Goal: Task Accomplishment & Management: Complete application form

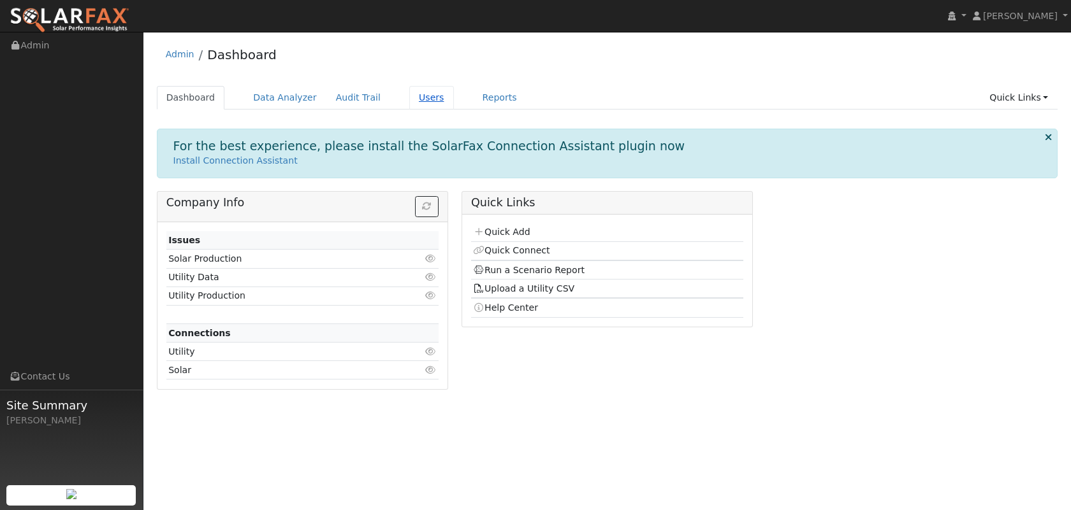
click at [424, 106] on link "Users" at bounding box center [431, 98] width 45 height 24
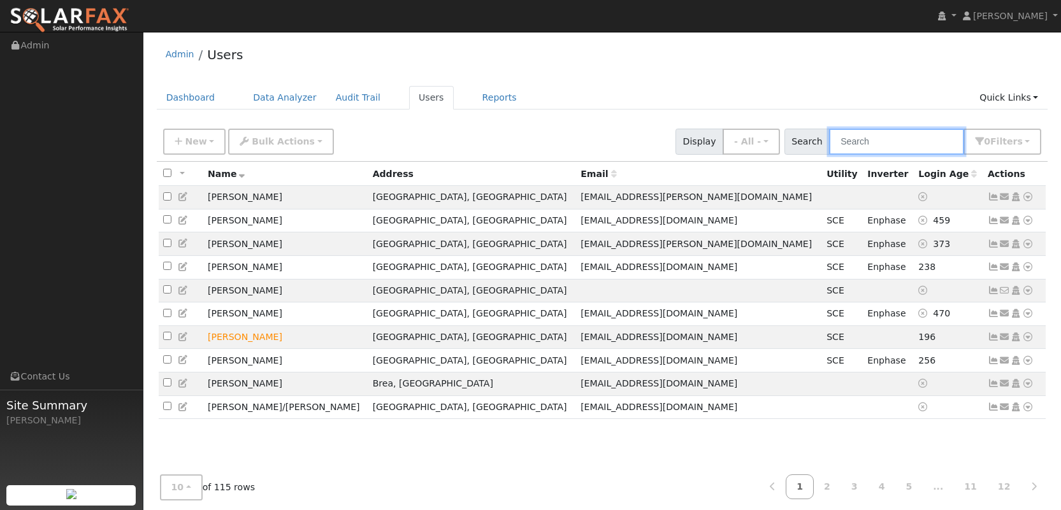
click at [898, 140] on input "text" at bounding box center [896, 142] width 135 height 26
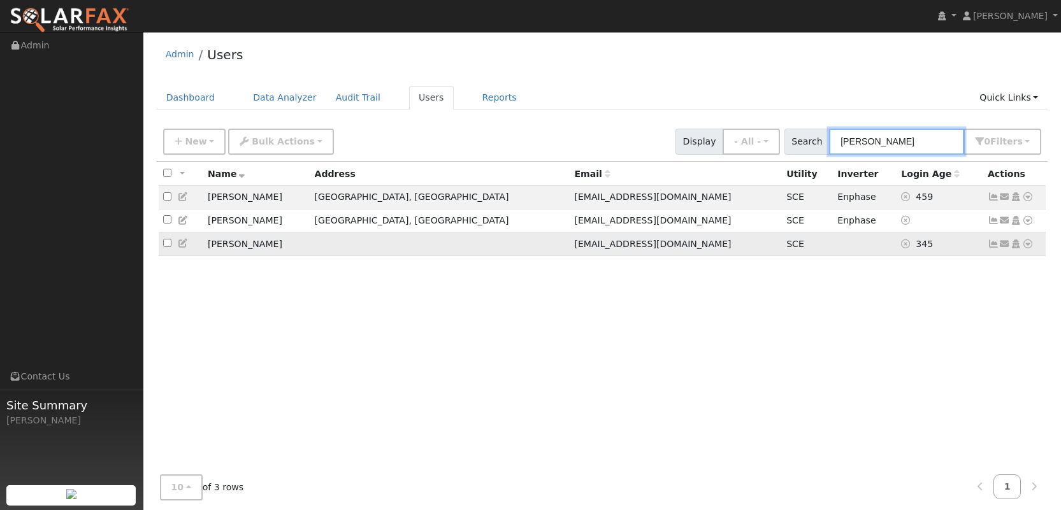
type input "[PERSON_NAME]"
click at [182, 253] on td at bounding box center [181, 245] width 45 height 24
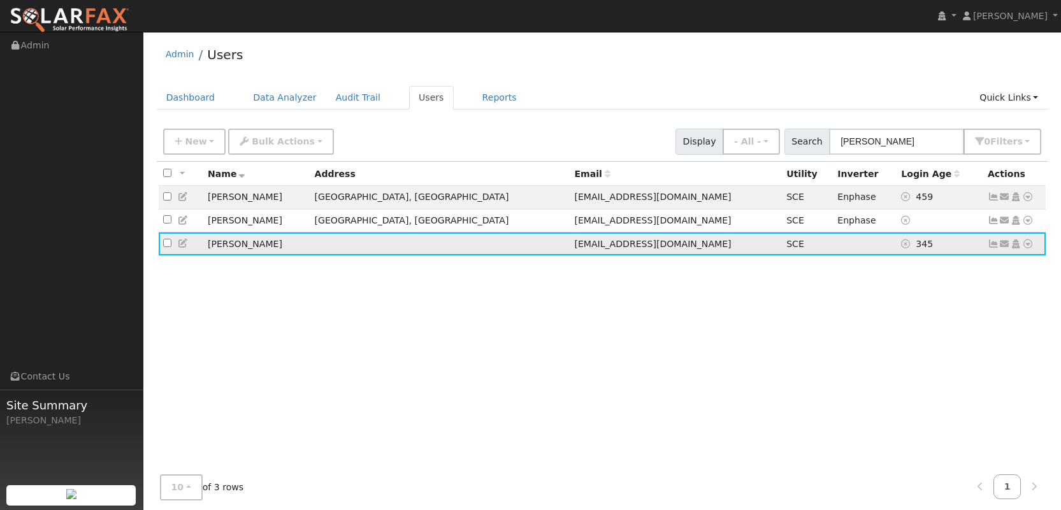
click at [182, 248] on icon at bounding box center [183, 243] width 11 height 9
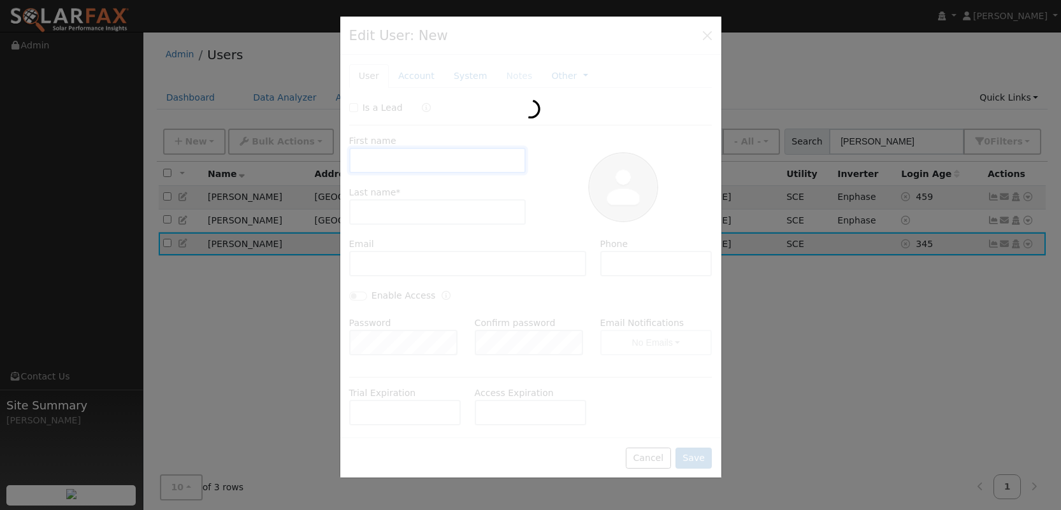
type input "[PERSON_NAME]"
type input "Thai"
type input "[EMAIL_ADDRESS][DOMAIN_NAME]"
type input "6269264565"
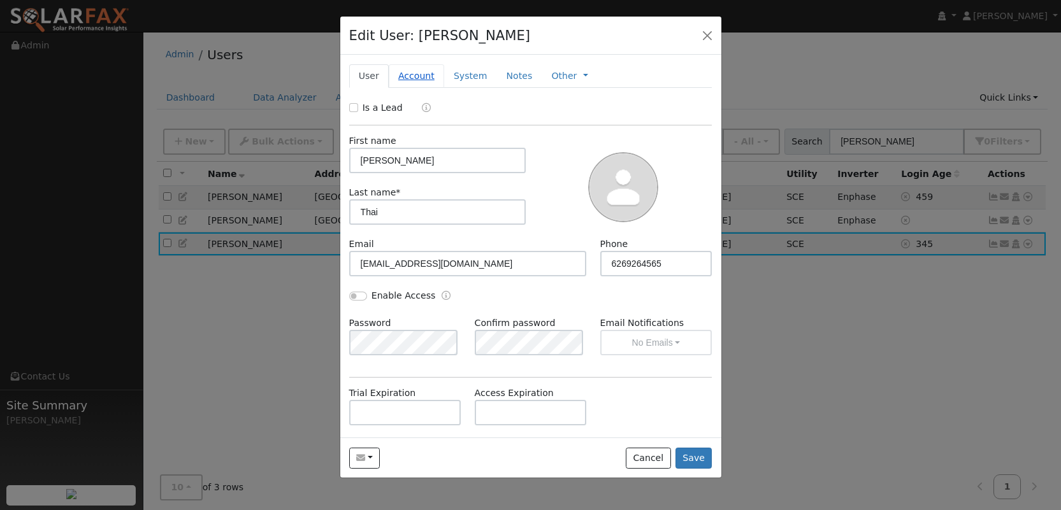
click at [408, 84] on link "Account" at bounding box center [416, 76] width 55 height 24
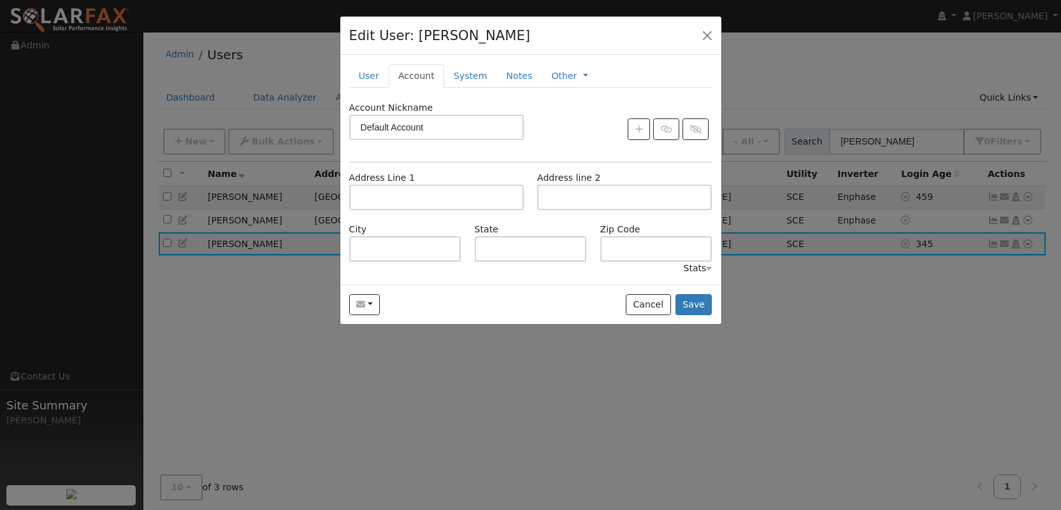
click at [616, 41] on div "Edit User: [PERSON_NAME] Default Account Default Account Primary Account" at bounding box center [530, 36] width 381 height 39
click at [656, 311] on button "Cancel" at bounding box center [648, 305] width 45 height 22
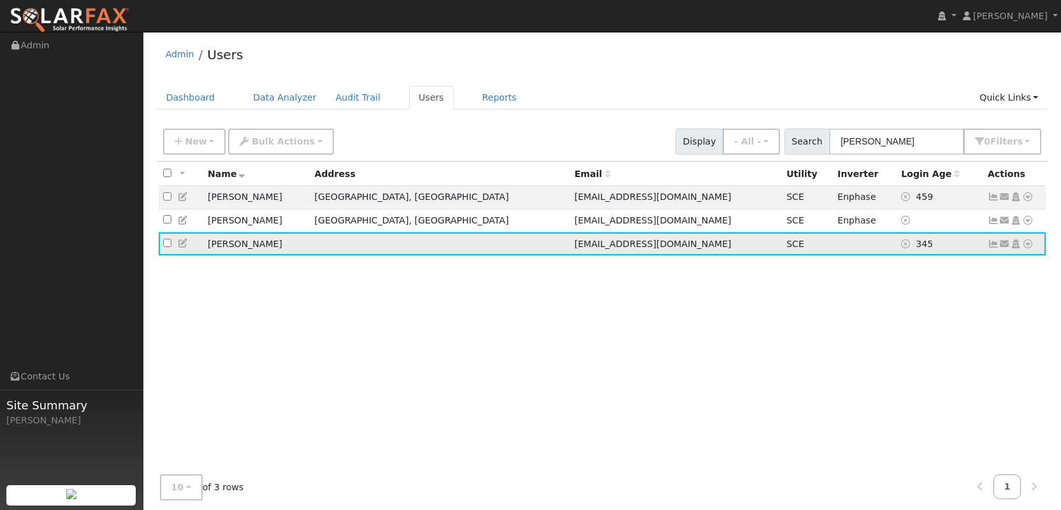
click at [1031, 251] on link at bounding box center [1027, 244] width 11 height 13
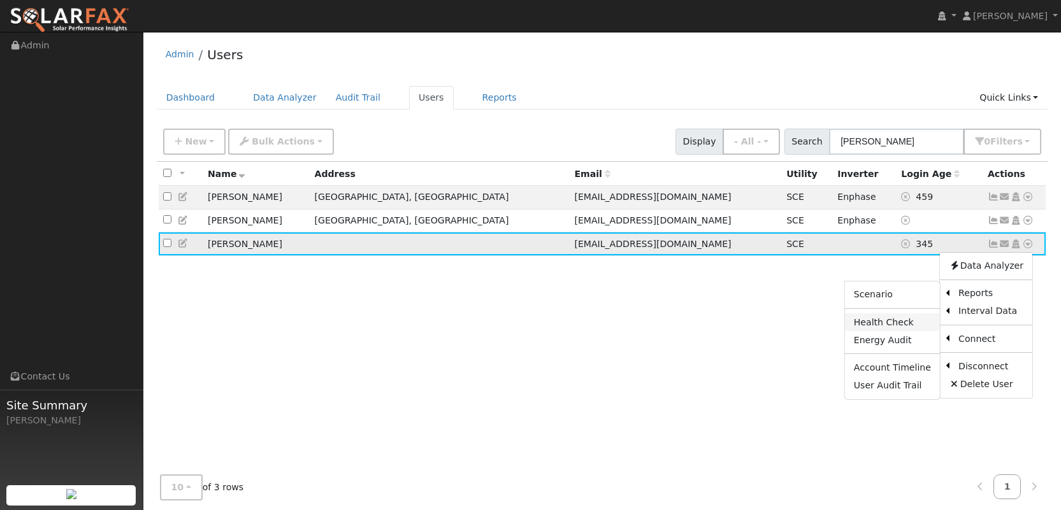
click at [907, 324] on link "Health Check" at bounding box center [892, 323] width 95 height 18
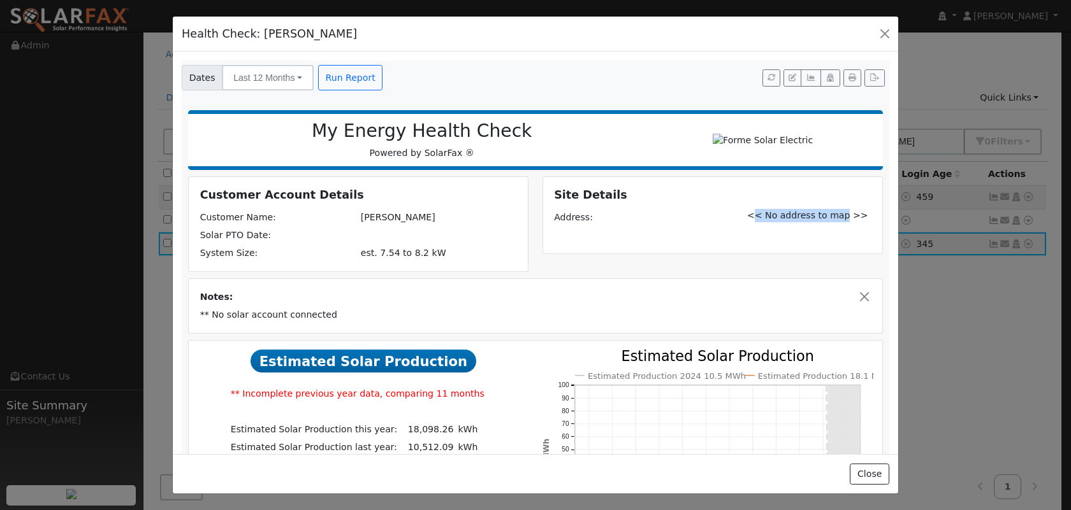
drag, startPoint x: 737, startPoint y: 221, endPoint x: 825, endPoint y: 219, distance: 87.3
click at [825, 219] on div "<< No address to map >>" at bounding box center [811, 215] width 140 height 58
click at [929, 296] on div "Health Check: [PERSON_NAME] Dates Last 12 Months Last 12 Months Last True-Up Cy…" at bounding box center [535, 255] width 1071 height 510
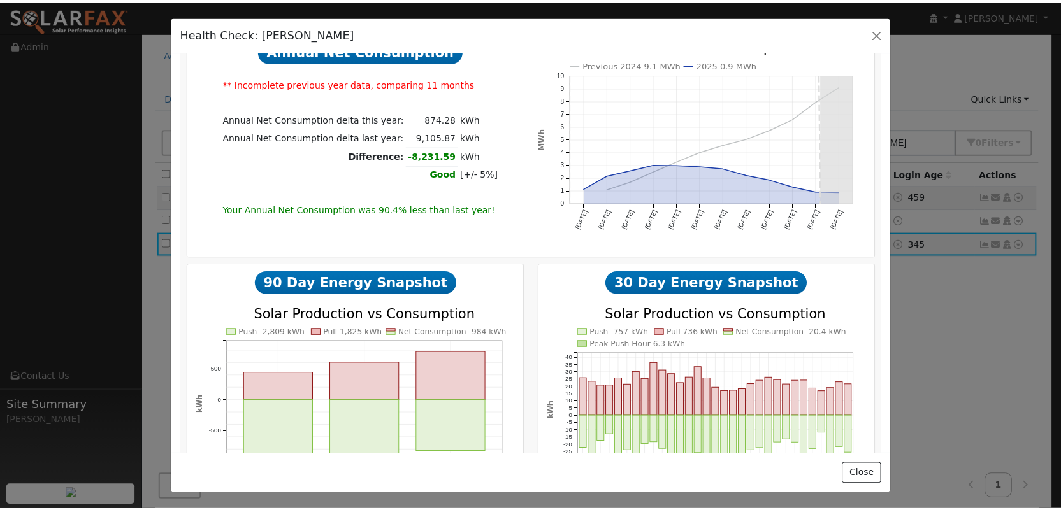
scroll to position [854, 0]
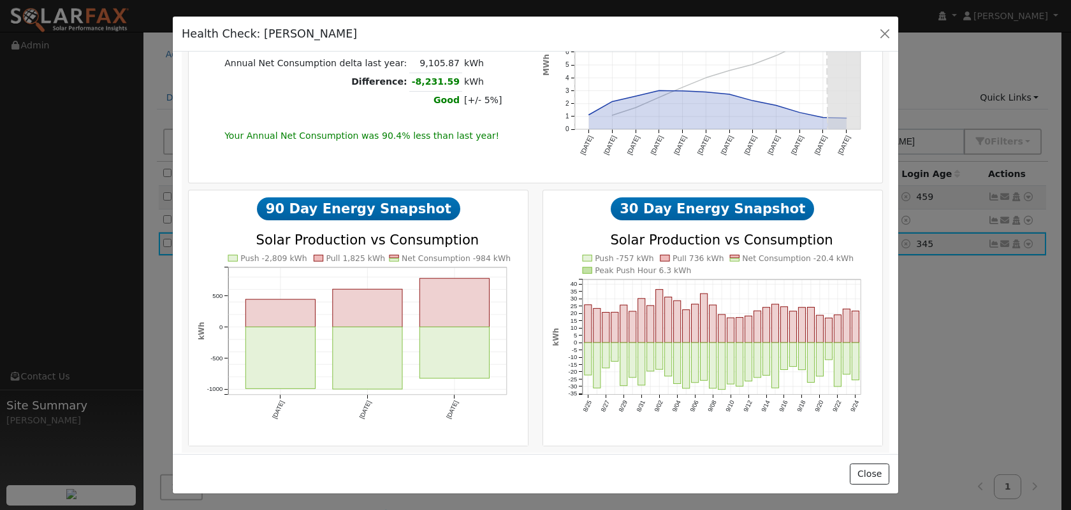
click at [959, 287] on div "Health Check: [PERSON_NAME] Dates Last 12 Months Last 12 Months Last True-Up Cy…" at bounding box center [535, 255] width 1071 height 510
click at [906, 306] on div "Health Check: [PERSON_NAME] Dates Last 12 Months Last 12 Months Last True-Up Cy…" at bounding box center [535, 255] width 1071 height 510
click at [885, 34] on button "button" at bounding box center [885, 34] width 18 height 18
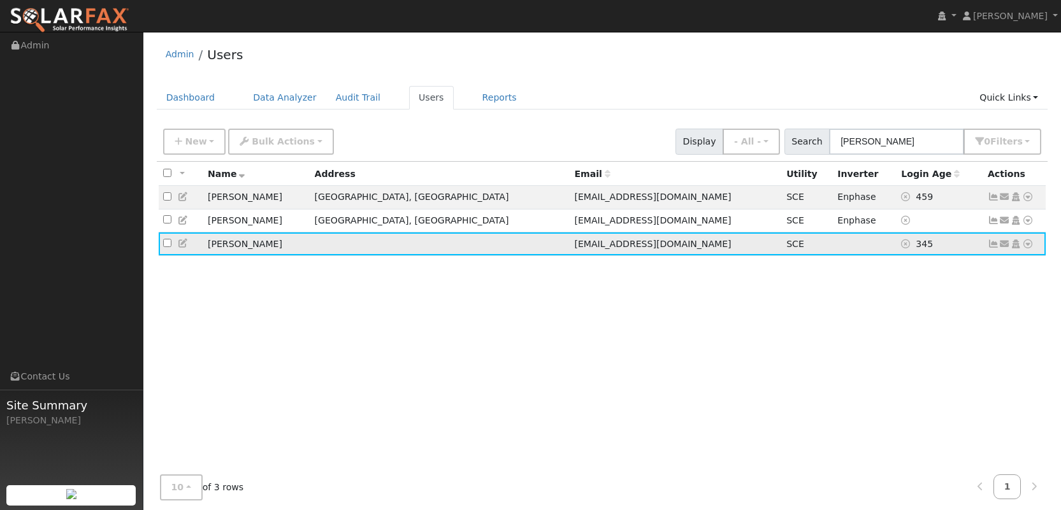
click at [1029, 245] on icon at bounding box center [1027, 244] width 11 height 9
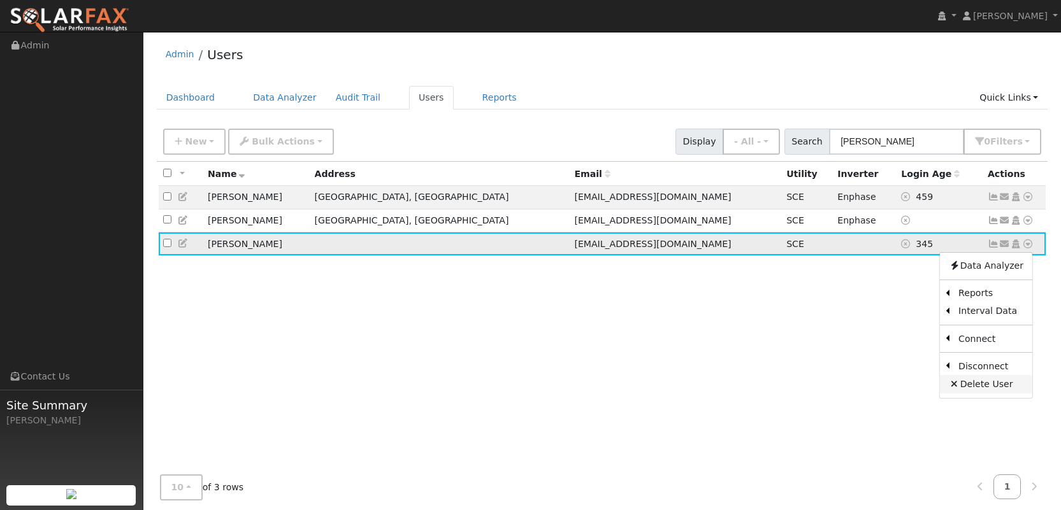
click at [993, 392] on link "Delete User" at bounding box center [986, 384] width 92 height 18
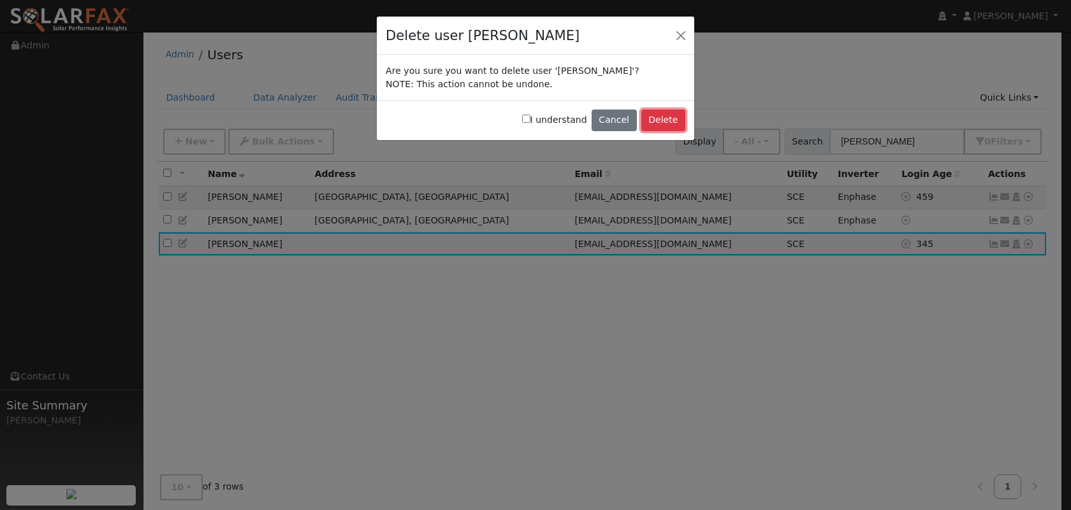
click at [672, 123] on button "Delete" at bounding box center [663, 121] width 44 height 22
click at [530, 119] on input "I understand" at bounding box center [526, 119] width 8 height 8
checkbox input "true"
click at [658, 130] on button "Delete" at bounding box center [663, 121] width 44 height 22
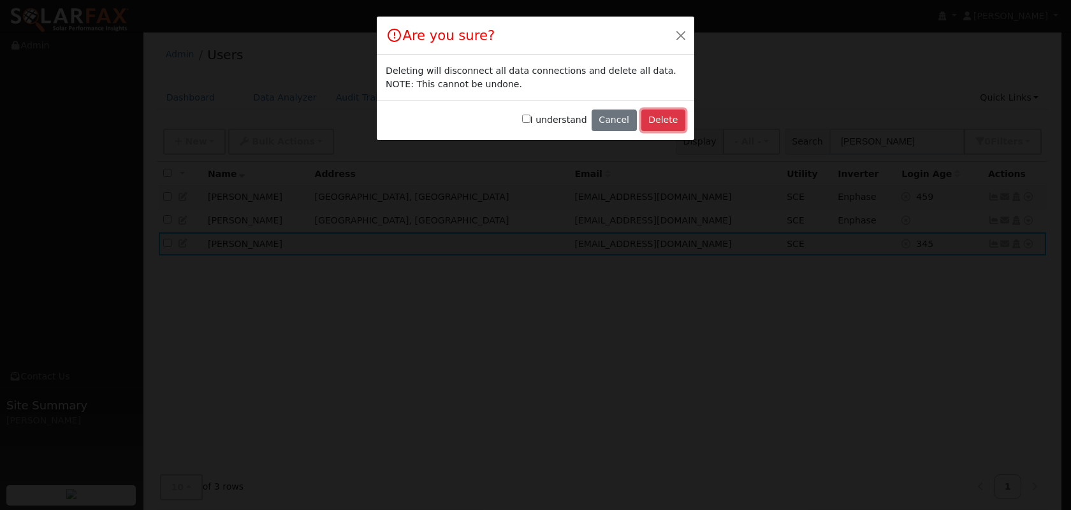
click at [657, 124] on button "Delete" at bounding box center [663, 121] width 44 height 22
click at [530, 119] on input "I understand" at bounding box center [526, 119] width 8 height 8
checkbox input "true"
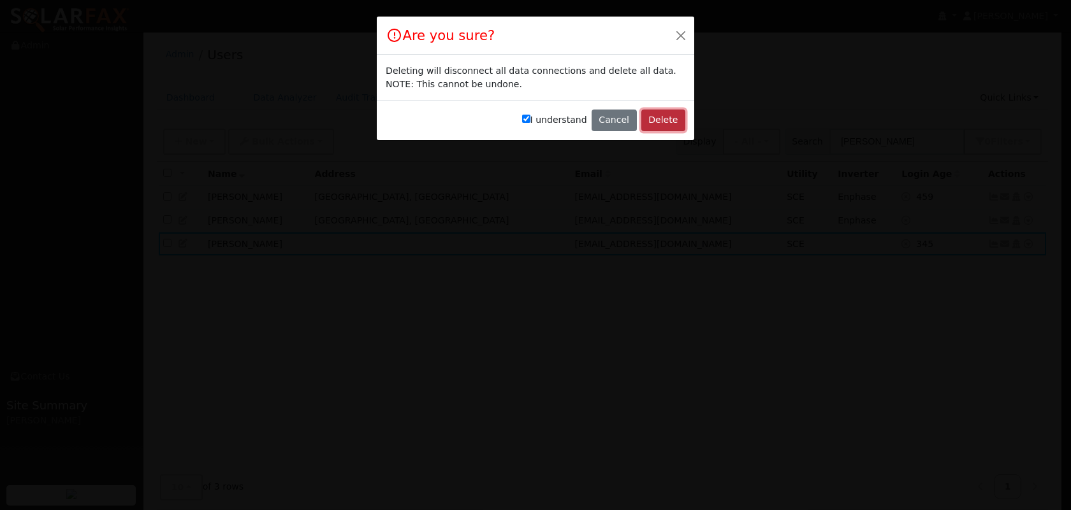
click at [656, 119] on button "Delete" at bounding box center [663, 121] width 44 height 22
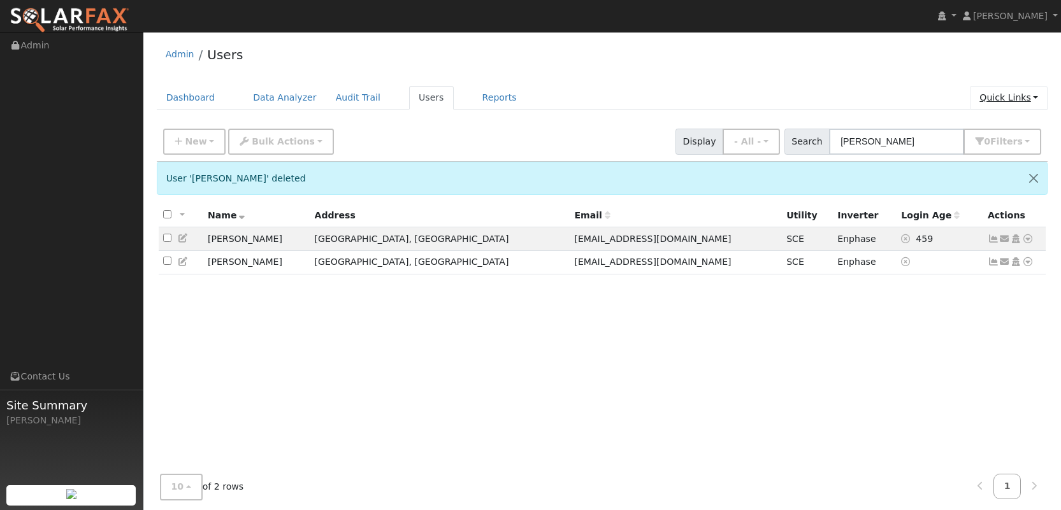
click at [1001, 93] on link "Quick Links" at bounding box center [1009, 98] width 78 height 24
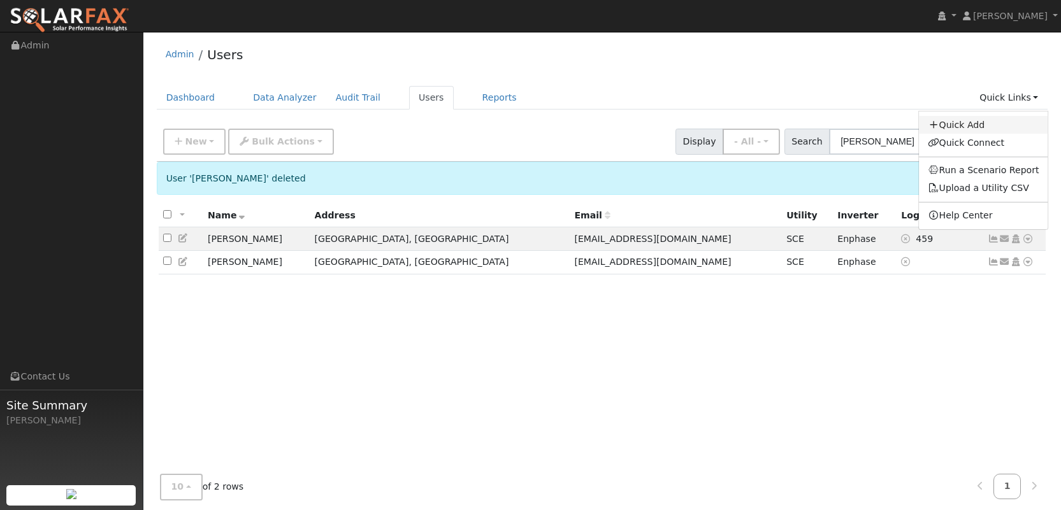
click at [989, 132] on link "Quick Add" at bounding box center [983, 125] width 129 height 18
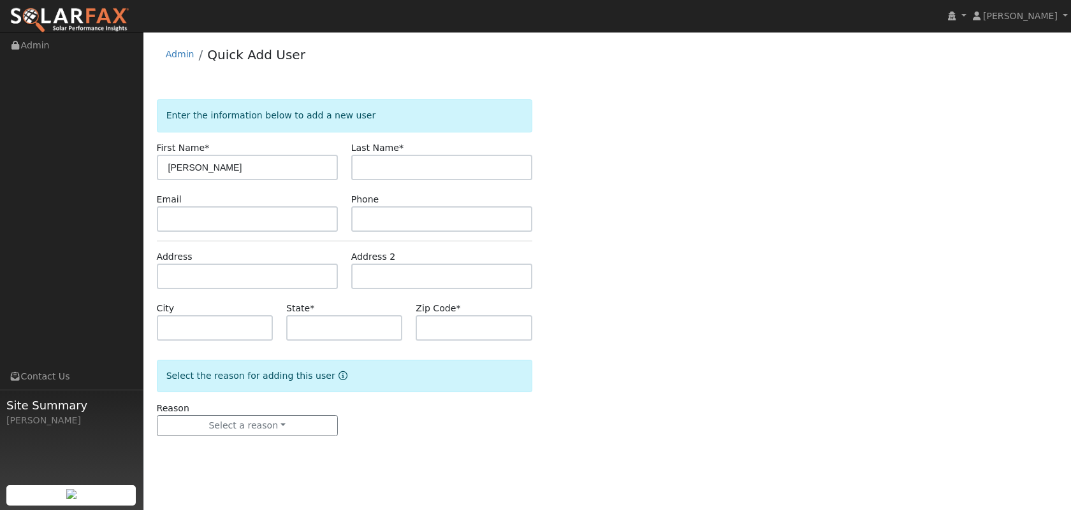
type input "[PERSON_NAME]"
click at [437, 168] on input "text" at bounding box center [441, 167] width 181 height 25
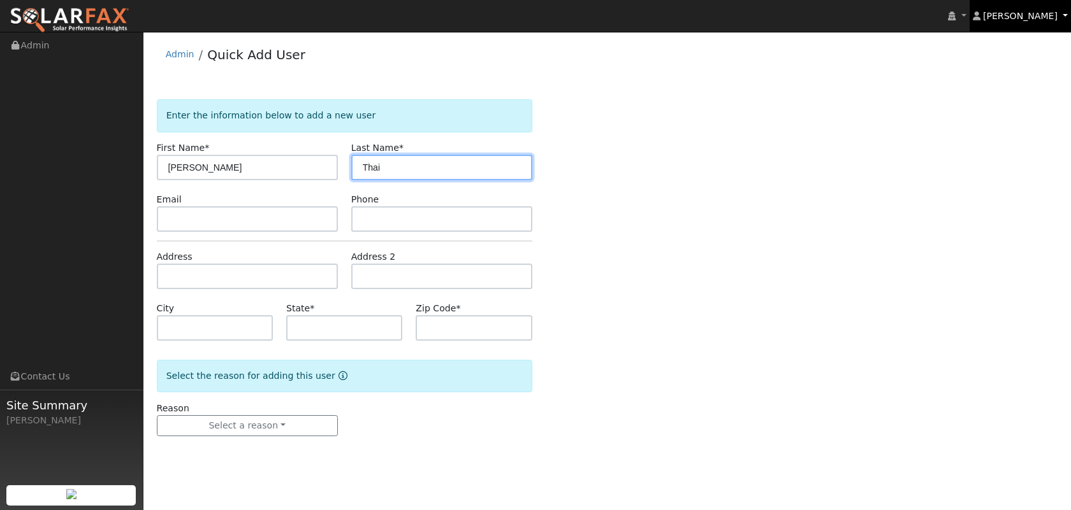
type input "Thai"
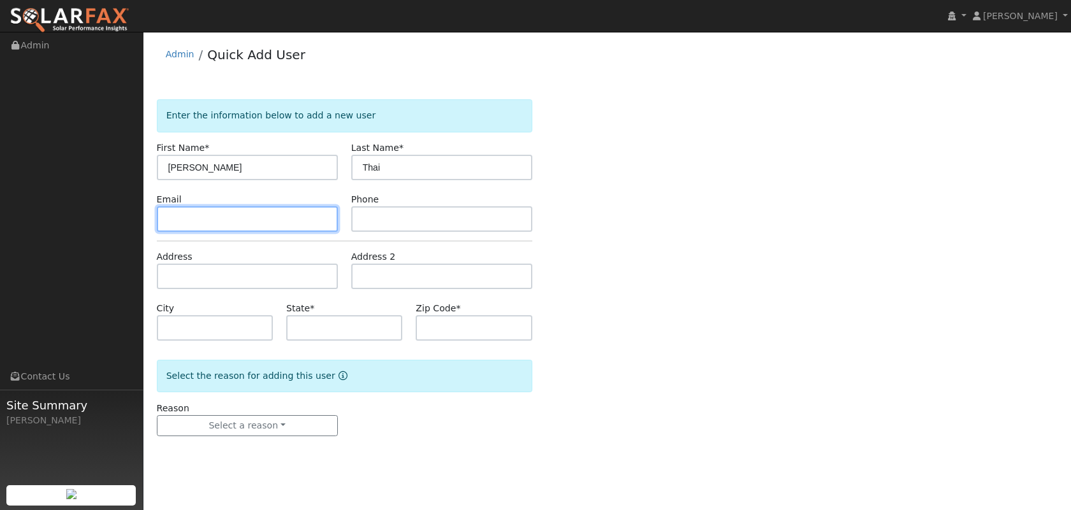
click at [310, 217] on input "text" at bounding box center [247, 218] width 181 height 25
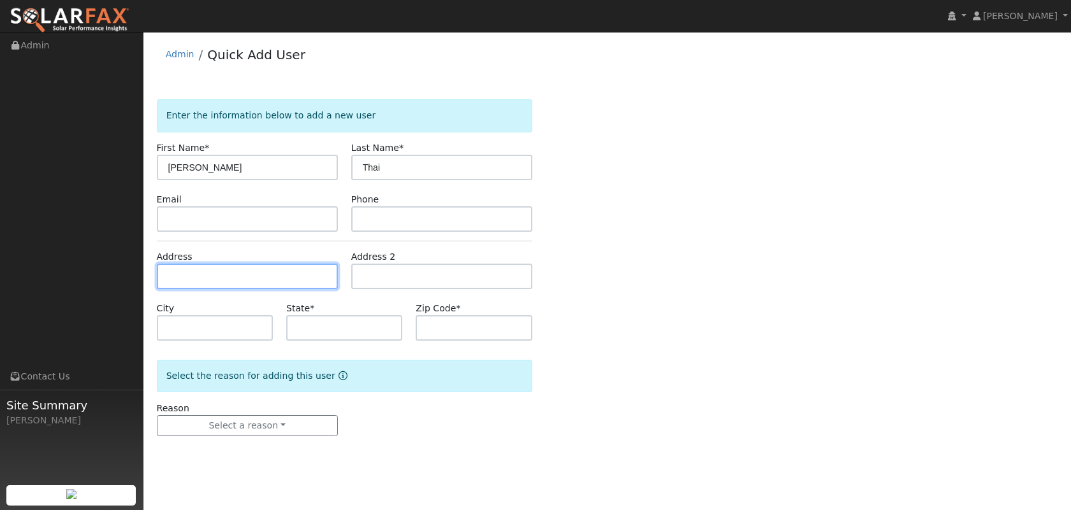
click at [285, 271] on input "text" at bounding box center [247, 276] width 181 height 25
paste input "392 W. Gladstone Street"
type input "392 West Gladstone Street"
type input "San Dimas"
type input "CA"
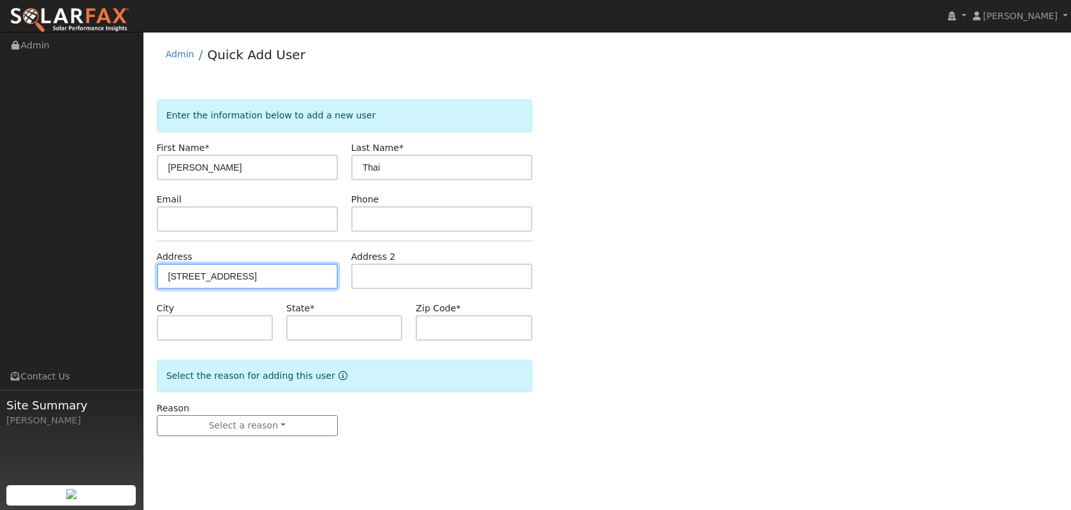
type input "91773"
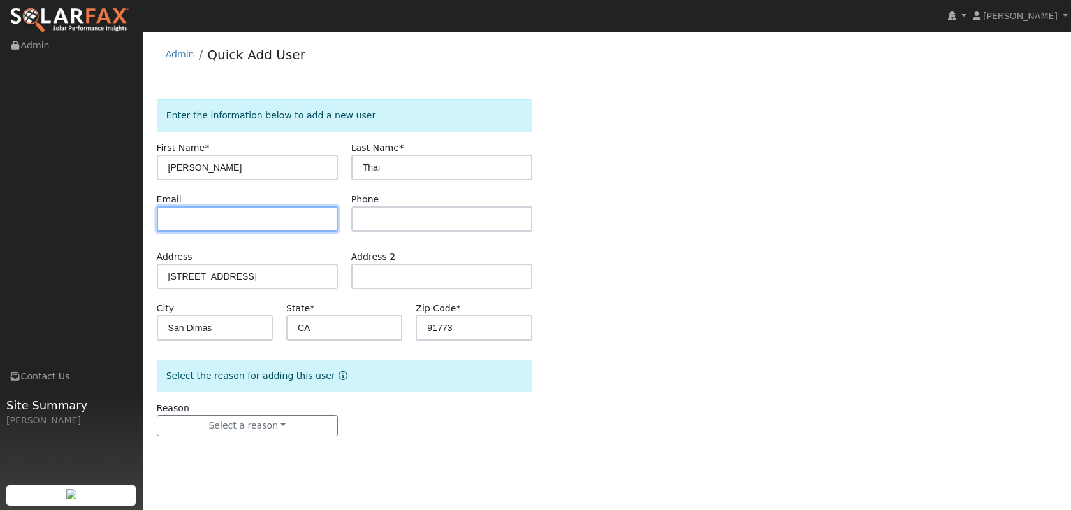
click at [297, 222] on input "text" at bounding box center [247, 218] width 181 height 25
click at [279, 221] on input "text" at bounding box center [247, 218] width 181 height 25
paste input "[EMAIL_ADDRESS][DOMAIN_NAME]"
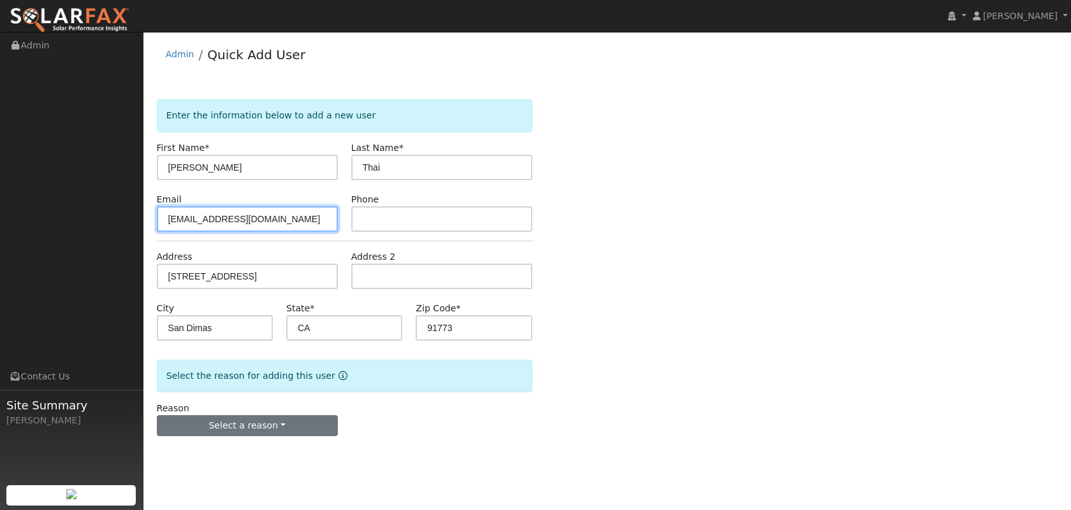
type input "[EMAIL_ADDRESS][DOMAIN_NAME]"
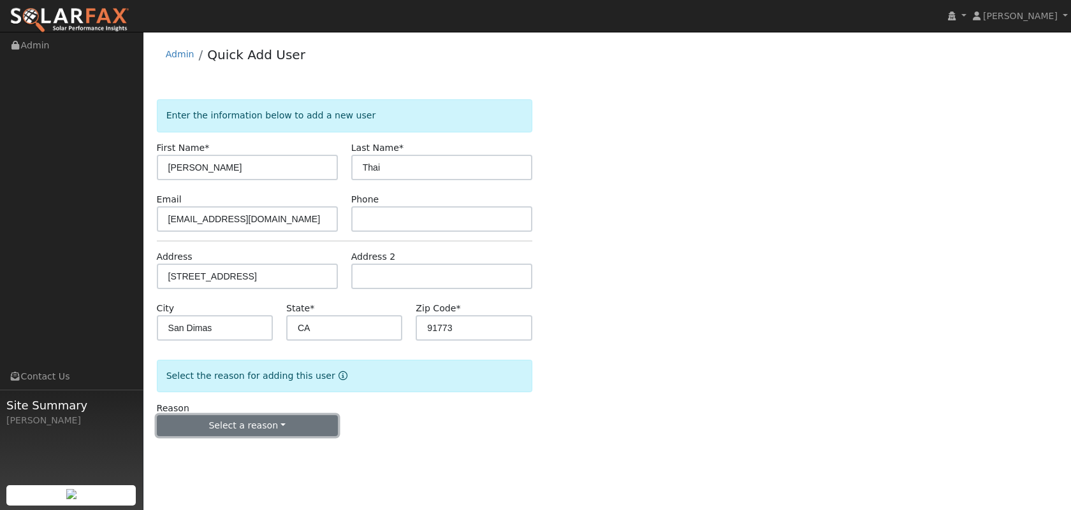
click at [269, 427] on button "Select a reason" at bounding box center [247, 427] width 181 height 22
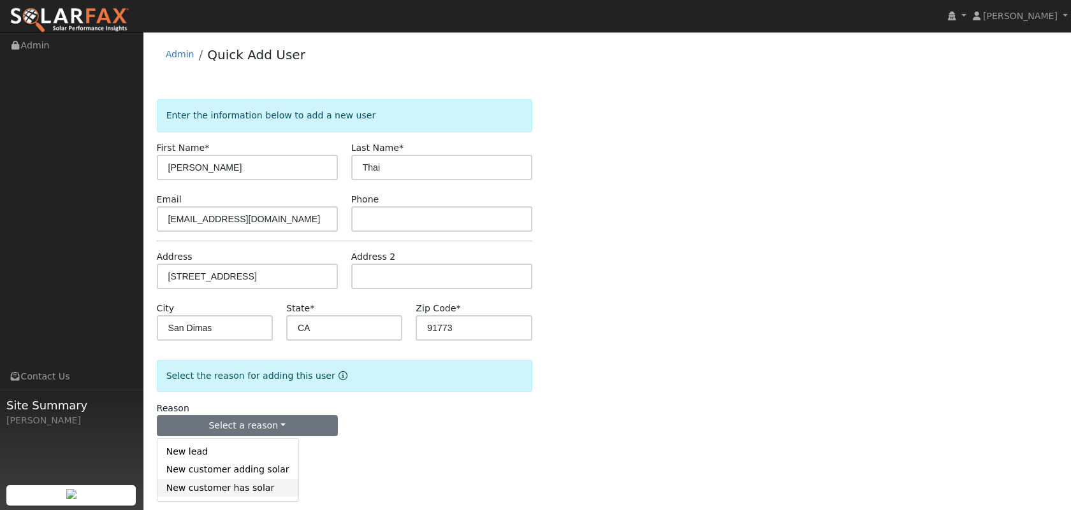
click at [236, 482] on link "New customer has solar" at bounding box center [227, 488] width 141 height 18
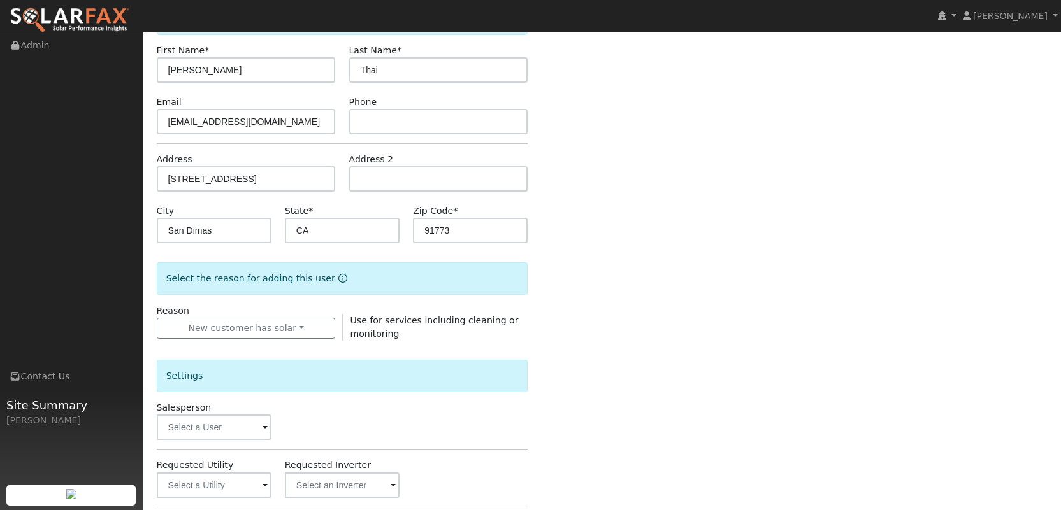
scroll to position [243, 0]
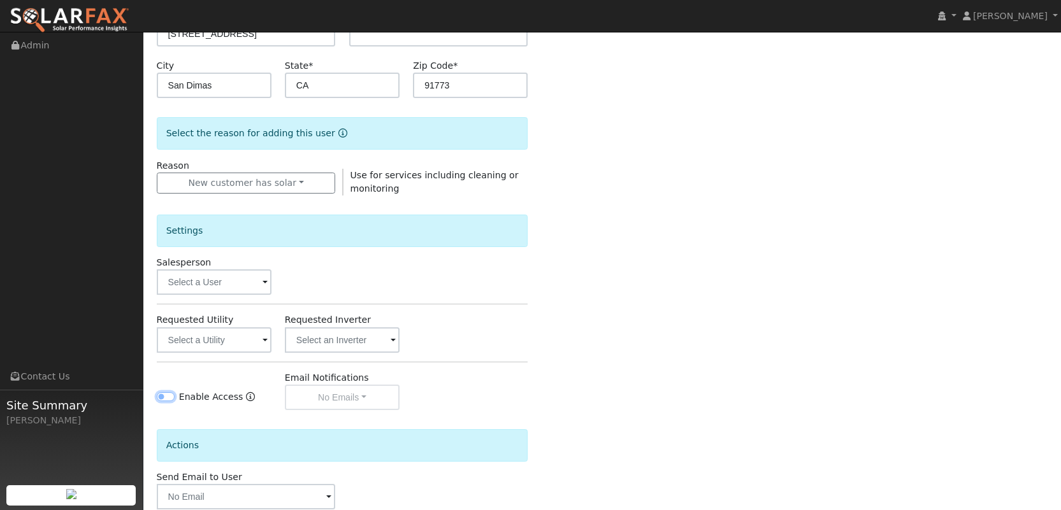
click at [161, 394] on input "Enable Access" at bounding box center [166, 397] width 18 height 9
checkbox input "true"
click at [192, 355] on div "Settings Salesperson Requested Utility Requested Inverter Enable Access Email N…" at bounding box center [343, 303] width 372 height 215
click at [199, 343] on input "text" at bounding box center [214, 340] width 115 height 25
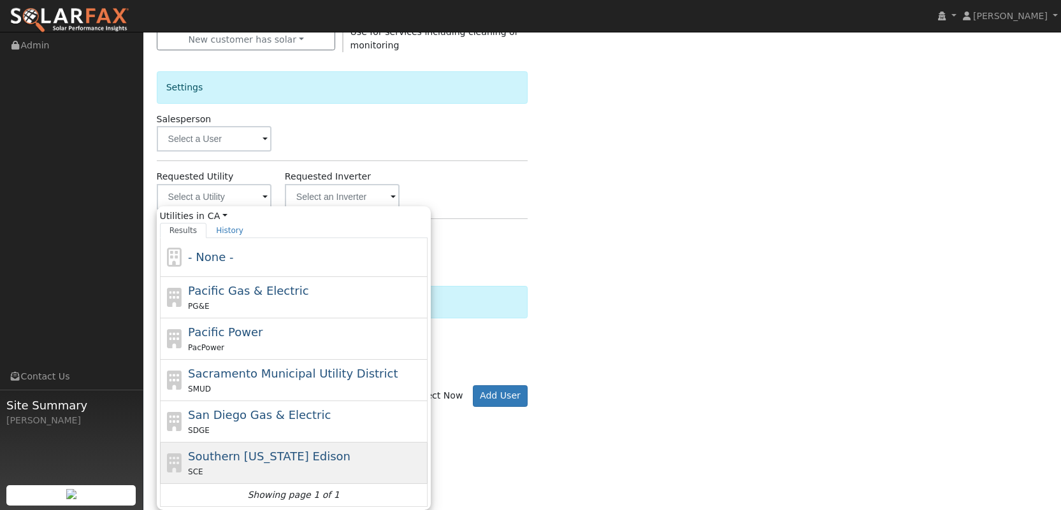
click at [217, 466] on div "SCE" at bounding box center [306, 471] width 236 height 13
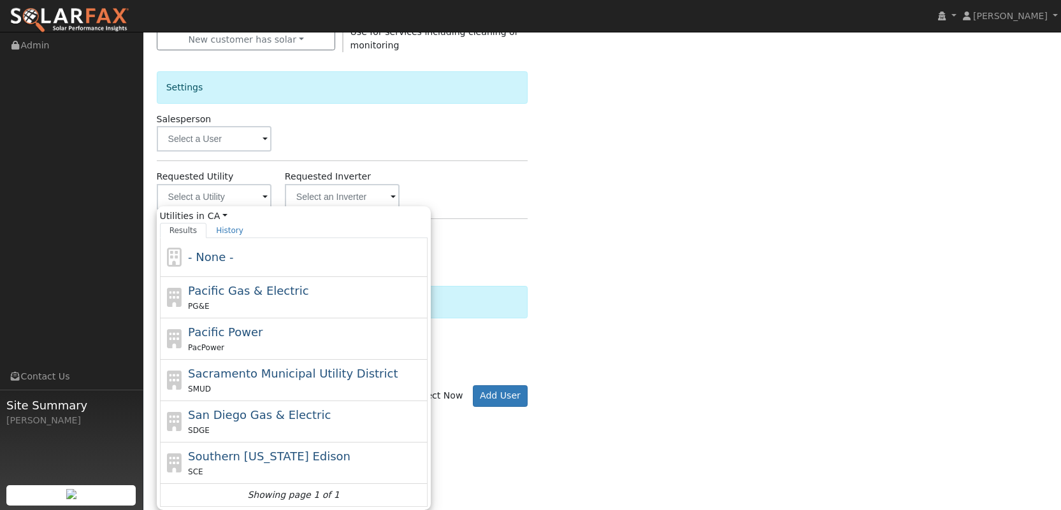
type input "Southern [US_STATE] Edison"
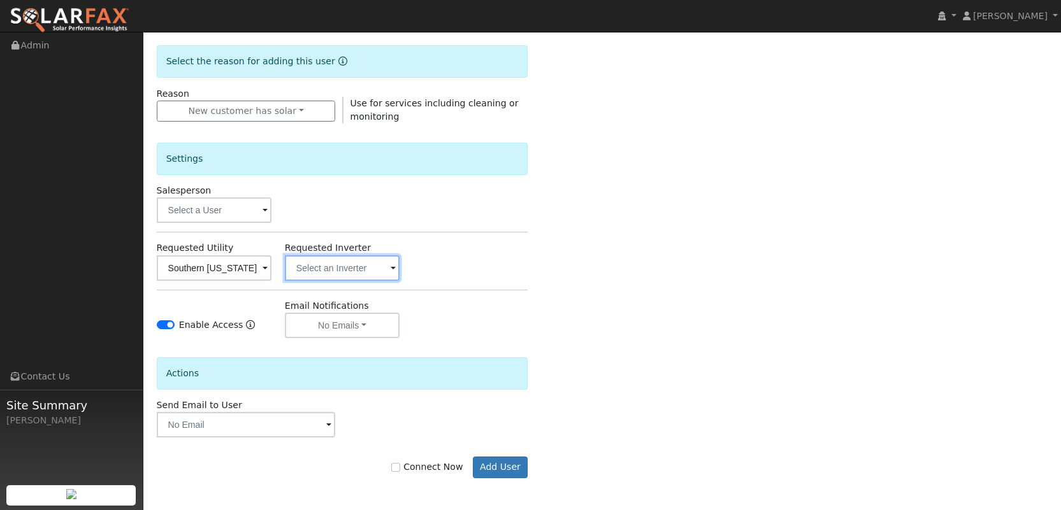
click at [316, 267] on input "text" at bounding box center [342, 268] width 115 height 25
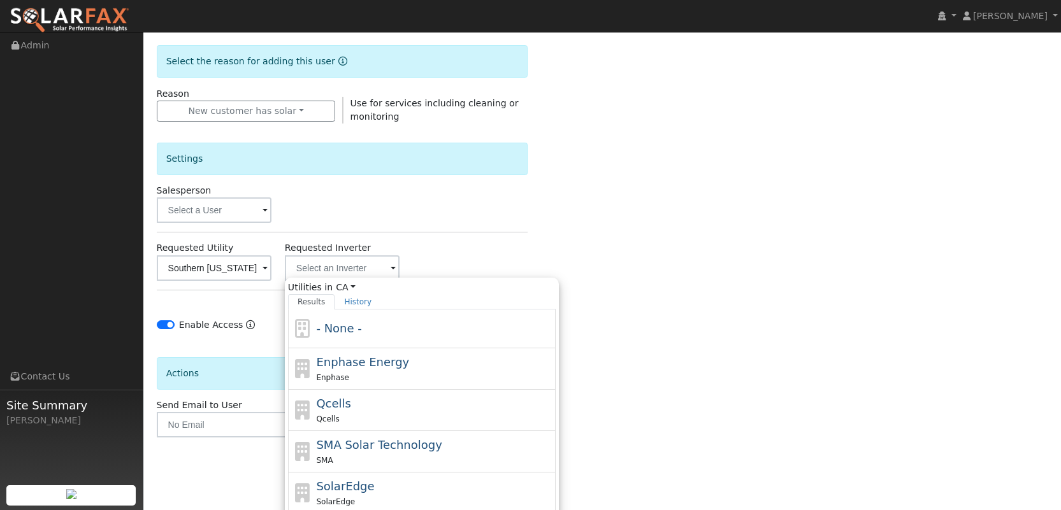
click at [352, 375] on div "Enphase" at bounding box center [434, 377] width 236 height 13
type input "Enphase Energy"
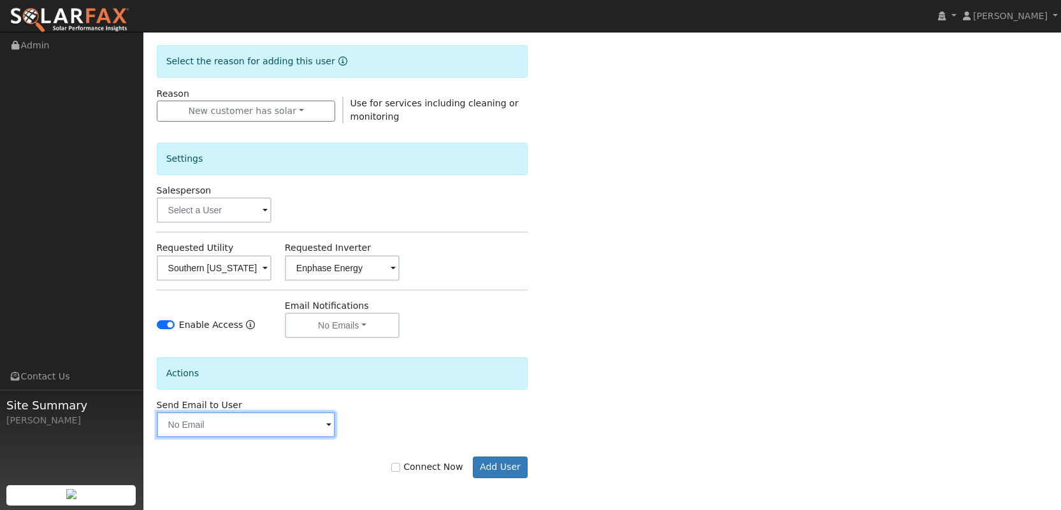
click at [282, 419] on input "text" at bounding box center [246, 424] width 179 height 25
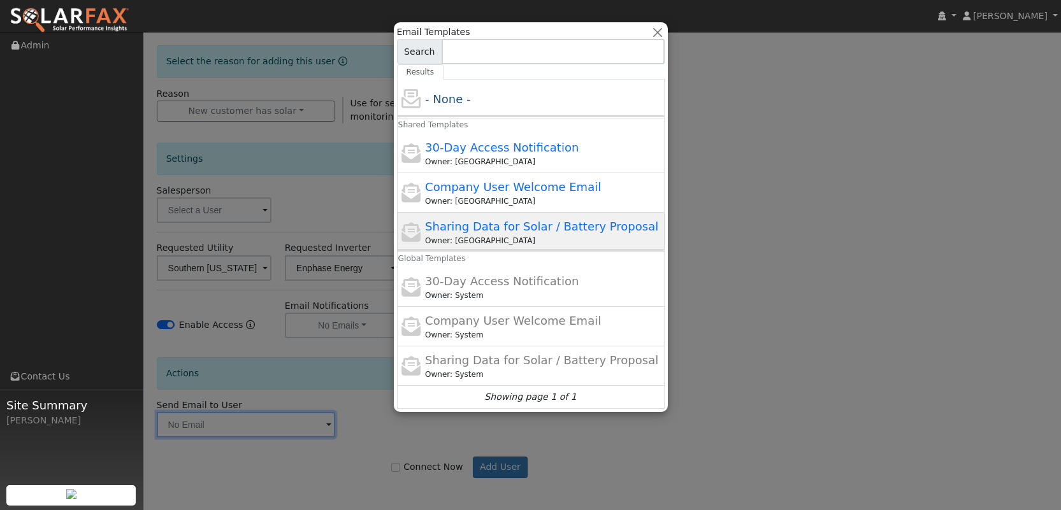
click at [485, 238] on div "Owner: ND" at bounding box center [543, 240] width 236 height 11
type input "Sharing Data for Solar / Battery Proposal"
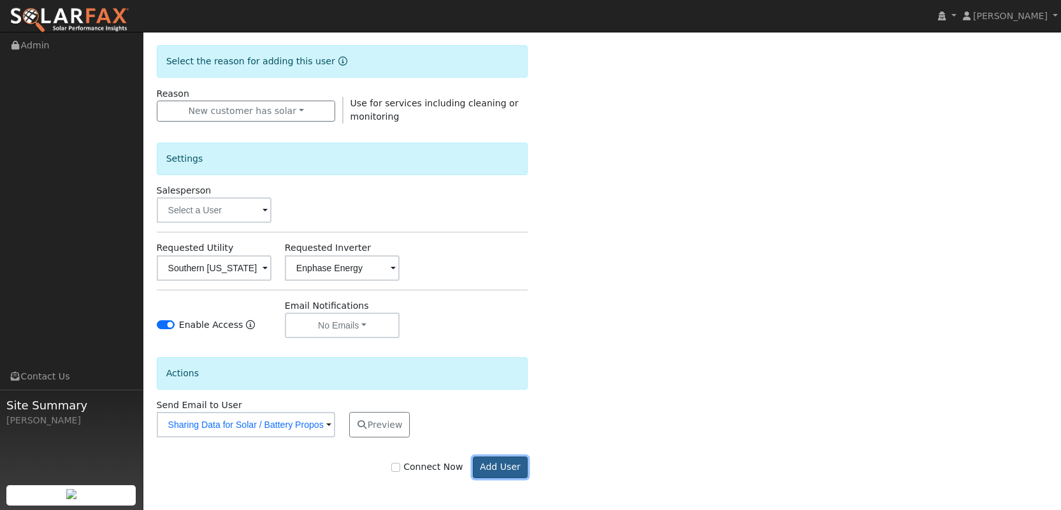
click at [493, 468] on button "Add User" at bounding box center [500, 468] width 55 height 22
